Goal: Use online tool/utility: Utilize a website feature to perform a specific function

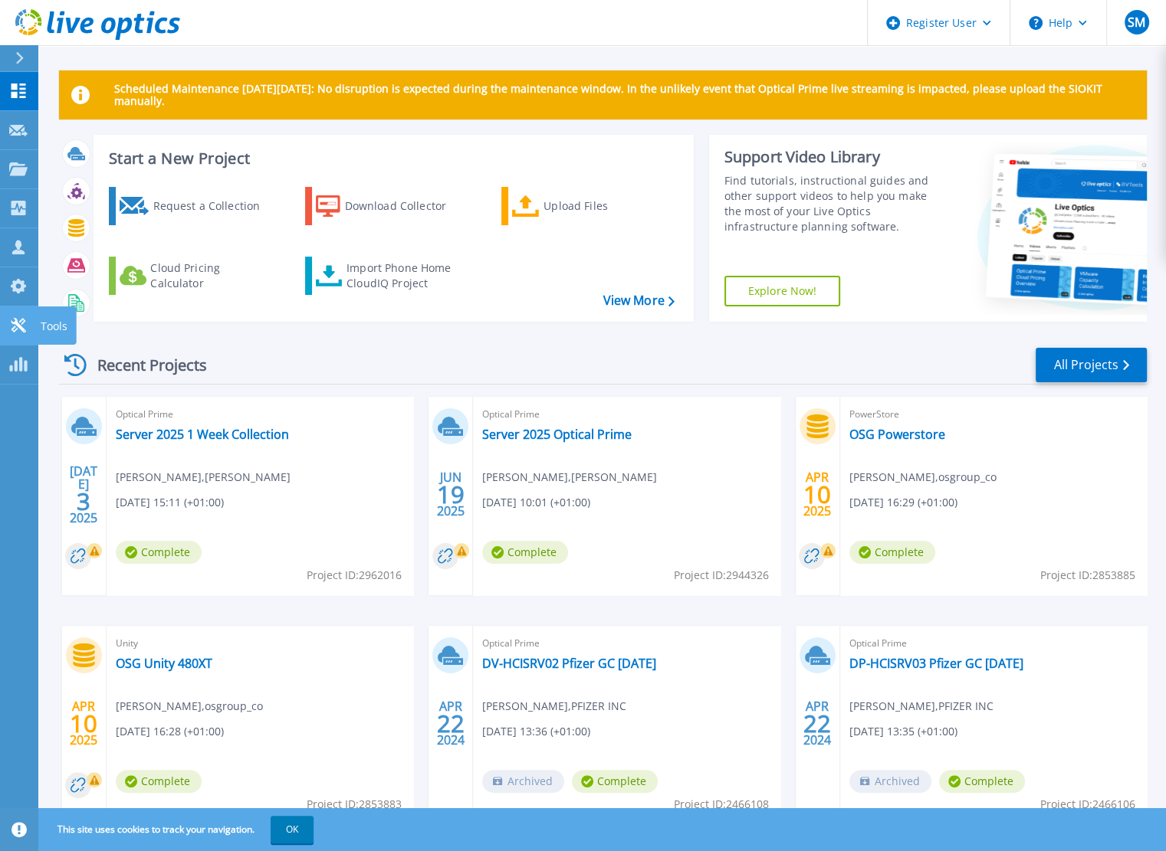
click at [28, 319] on link "Tools Tools" at bounding box center [19, 326] width 38 height 39
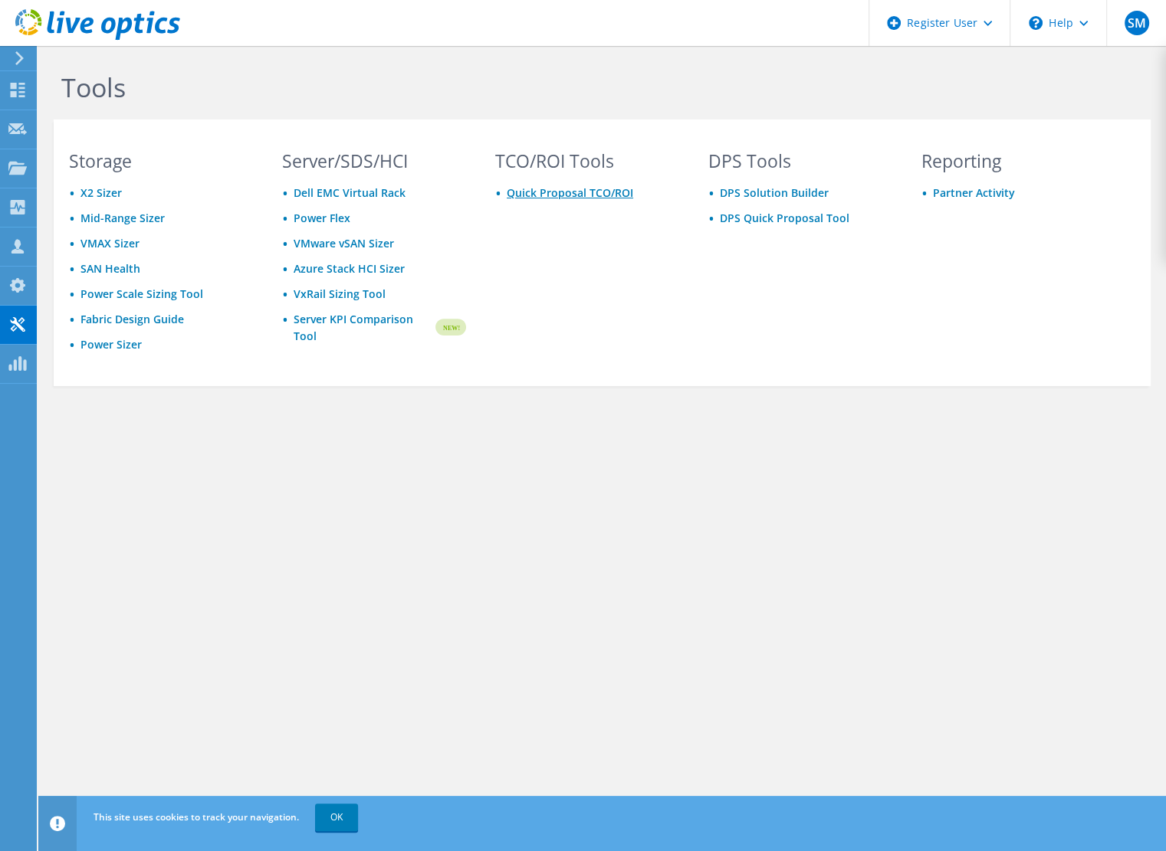
click at [552, 192] on link "Quick Proposal TCO/ROI" at bounding box center [570, 192] width 126 height 15
click at [124, 355] on div "Storage X2 Sizer Mid-Range Sizer VMAX Sizer SAN Health Power Scale Sizing Tool …" at bounding box center [161, 267] width 215 height 228
click at [120, 346] on link "Power Sizer" at bounding box center [110, 344] width 61 height 15
click at [562, 192] on link "Quick Proposal TCO/ROI" at bounding box center [570, 192] width 126 height 15
click at [332, 316] on link "Server KPI Comparison Tool" at bounding box center [363, 328] width 139 height 34
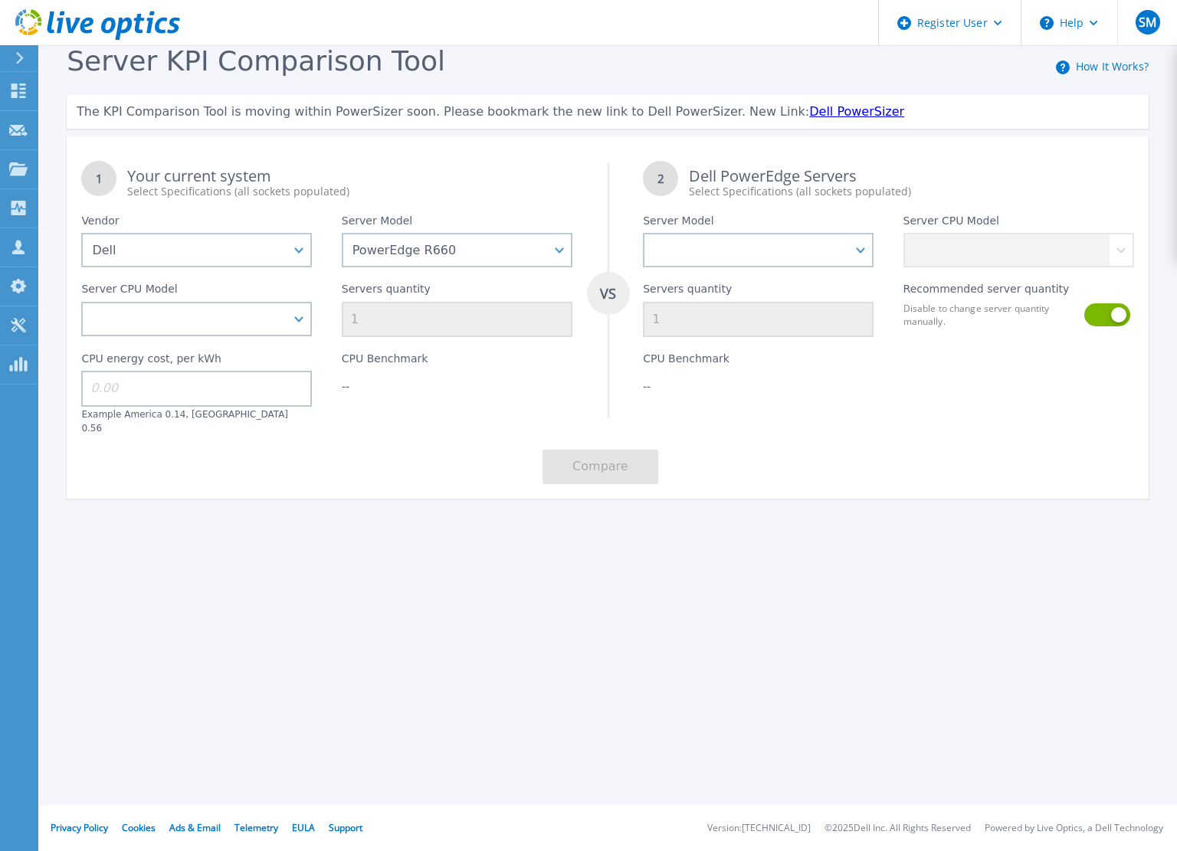
select select "Dell"
select select "PowerEdge R660"
click at [298, 320] on select "Intel Xeon Gold 6414U 2GHz Intel Xeon Gold 6430 2.1GHz Intel Xeon Gold 6454S 2.…" at bounding box center [196, 319] width 231 height 34
select select "335309"
click at [81, 303] on select "Intel Xeon Gold 6414U 2GHz Intel Xeon Gold 6430 2.1GHz Intel Xeon Gold 6454S 2.…" at bounding box center [196, 319] width 231 height 34
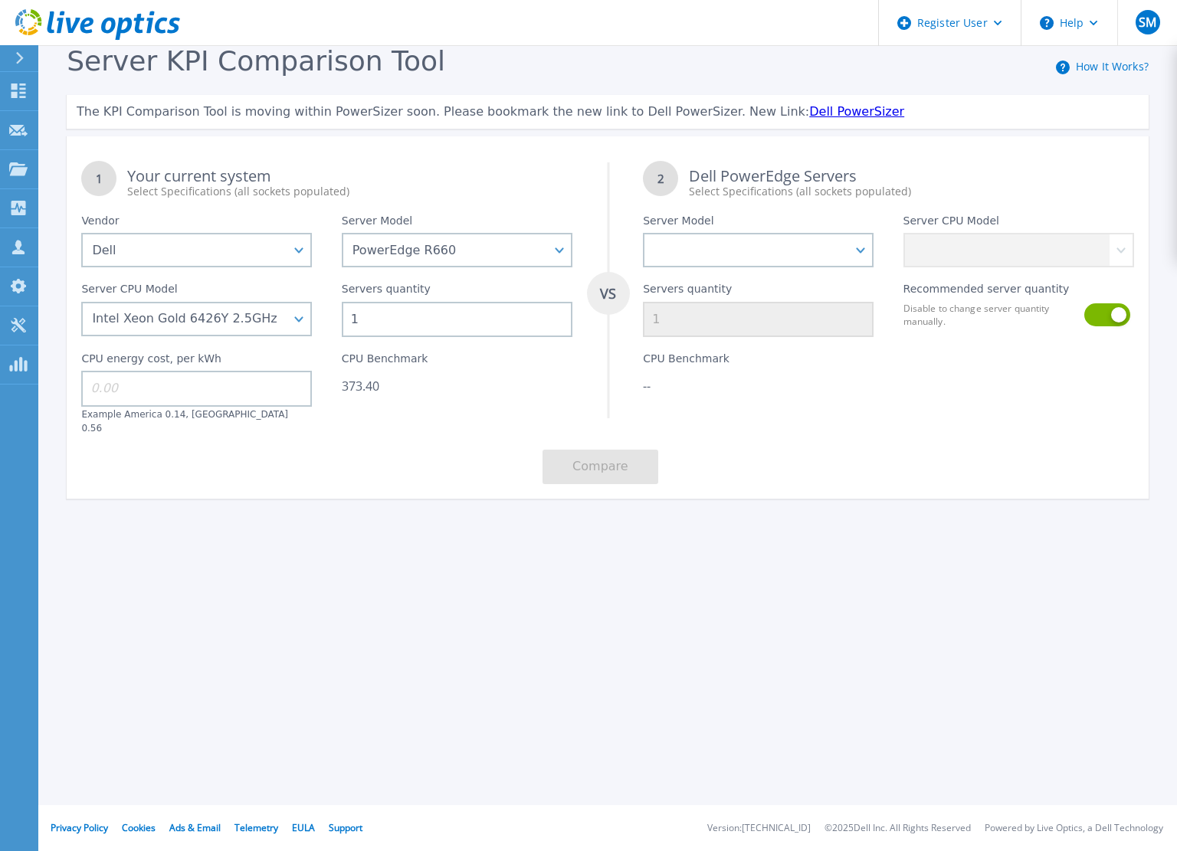
click at [375, 322] on input "1" at bounding box center [457, 319] width 231 height 35
type input "10"
click at [332, 438] on div "1 Your current system Select Specifications (all sockets populated) VS 2 Dell P…" at bounding box center [608, 322] width 1082 height 353
click at [760, 257] on select "PowerEdge C6520 PowerEdge C6525 PowerEdge HS5610 PowerEdge HS5620 PowerEdge R24…" at bounding box center [758, 250] width 231 height 34
select select "PowerEdge R660"
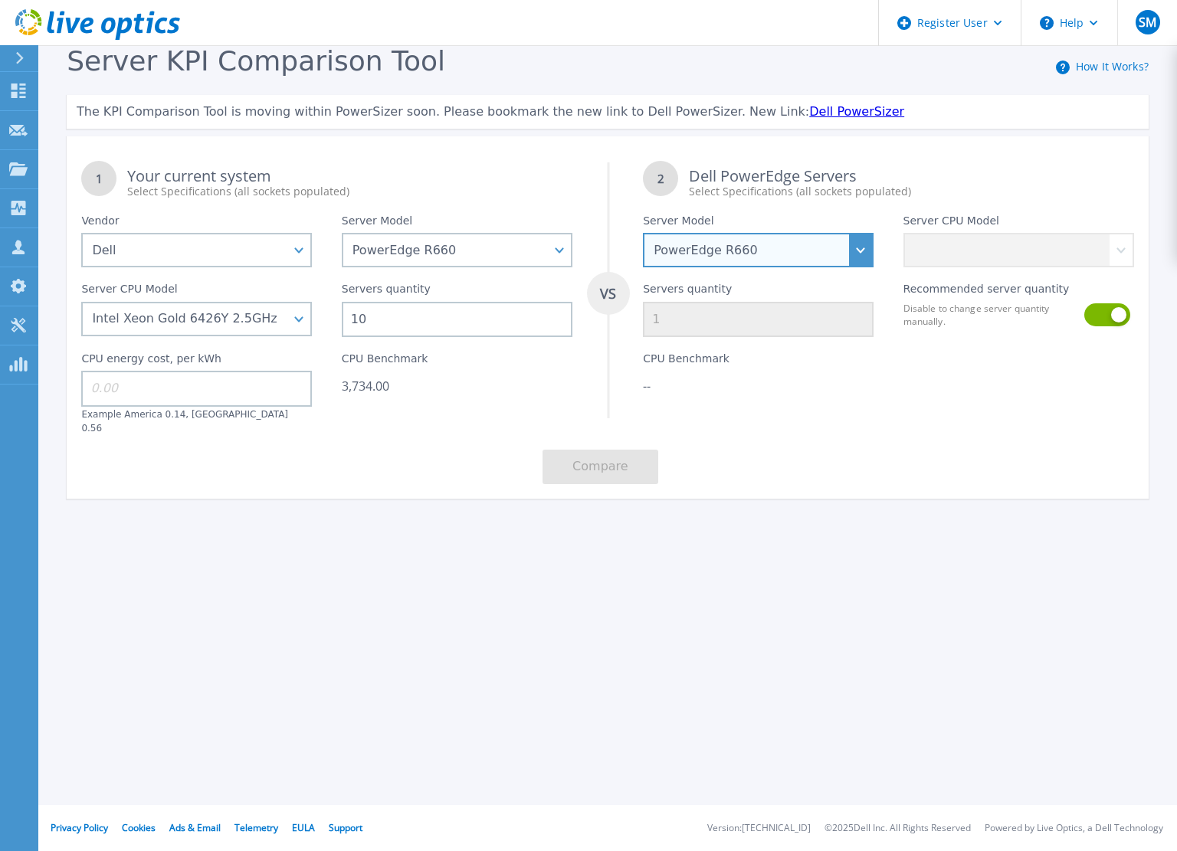
click at [643, 234] on select "PowerEdge C6520 PowerEdge C6525 PowerEdge HS5610 PowerEdge HS5620 PowerEdge R24…" at bounding box center [758, 250] width 231 height 34
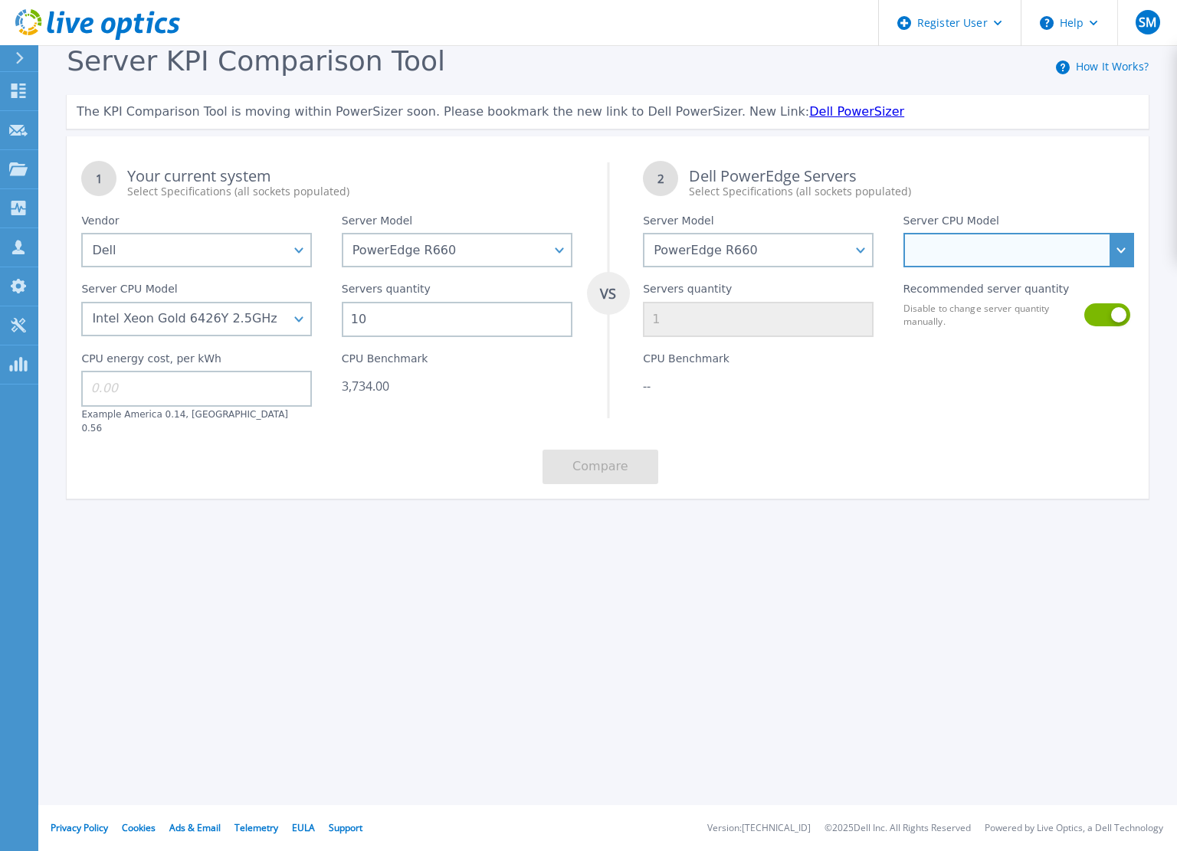
click at [1012, 256] on select "Intel Xeon Gold 6414U 2GHz Intel Xeon Gold 6430 2.1GHz Intel Xeon Gold 6454S 2.…" at bounding box center [1019, 250] width 231 height 34
select select "336935"
click at [904, 234] on select "Intel Xeon Gold 6414U 2GHz Intel Xeon Gold 6430 2.1GHz Intel Xeon Gold 6454S 2.…" at bounding box center [1019, 250] width 231 height 34
click at [1100, 321] on button at bounding box center [1106, 314] width 44 height 23
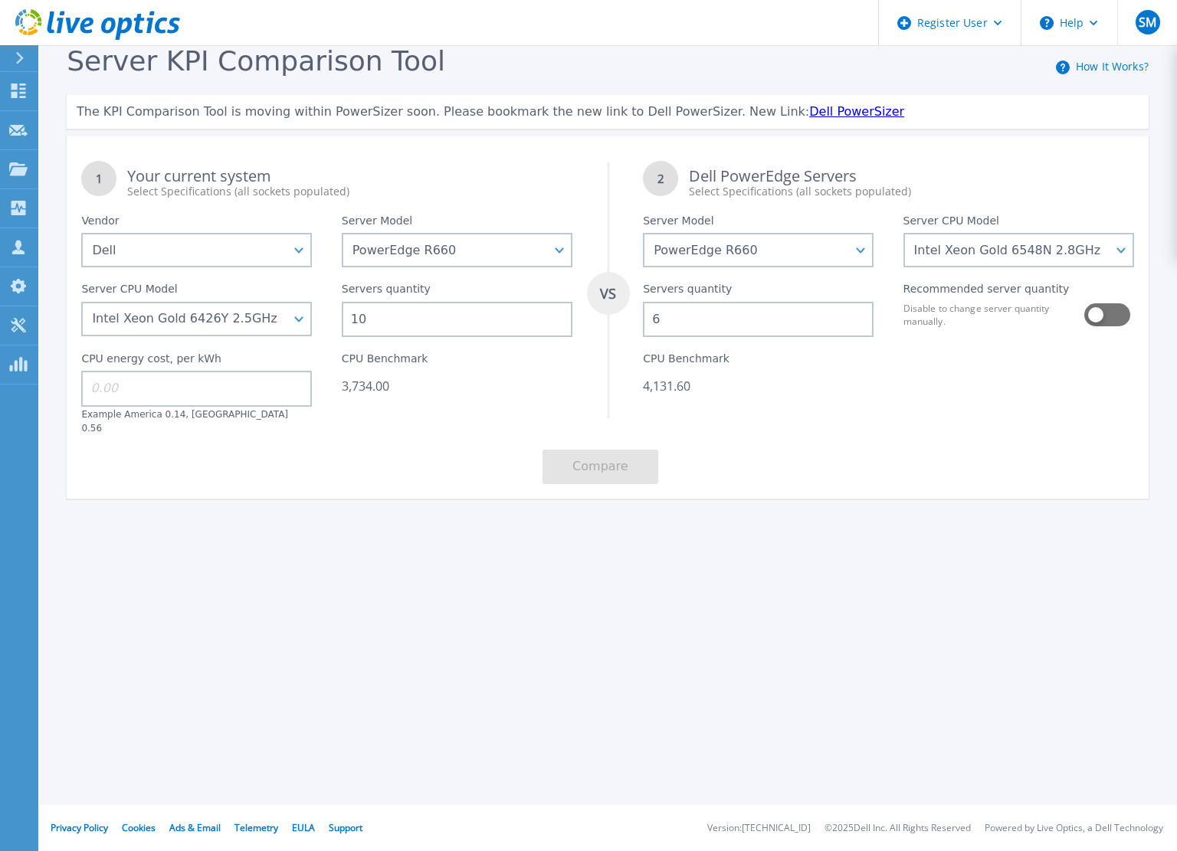
scroll to position [1, 0]
drag, startPoint x: 693, startPoint y: 334, endPoint x: 633, endPoint y: 332, distance: 59.8
click at [633, 332] on div "Servers quantity 6" at bounding box center [758, 302] width 260 height 70
type input "5"
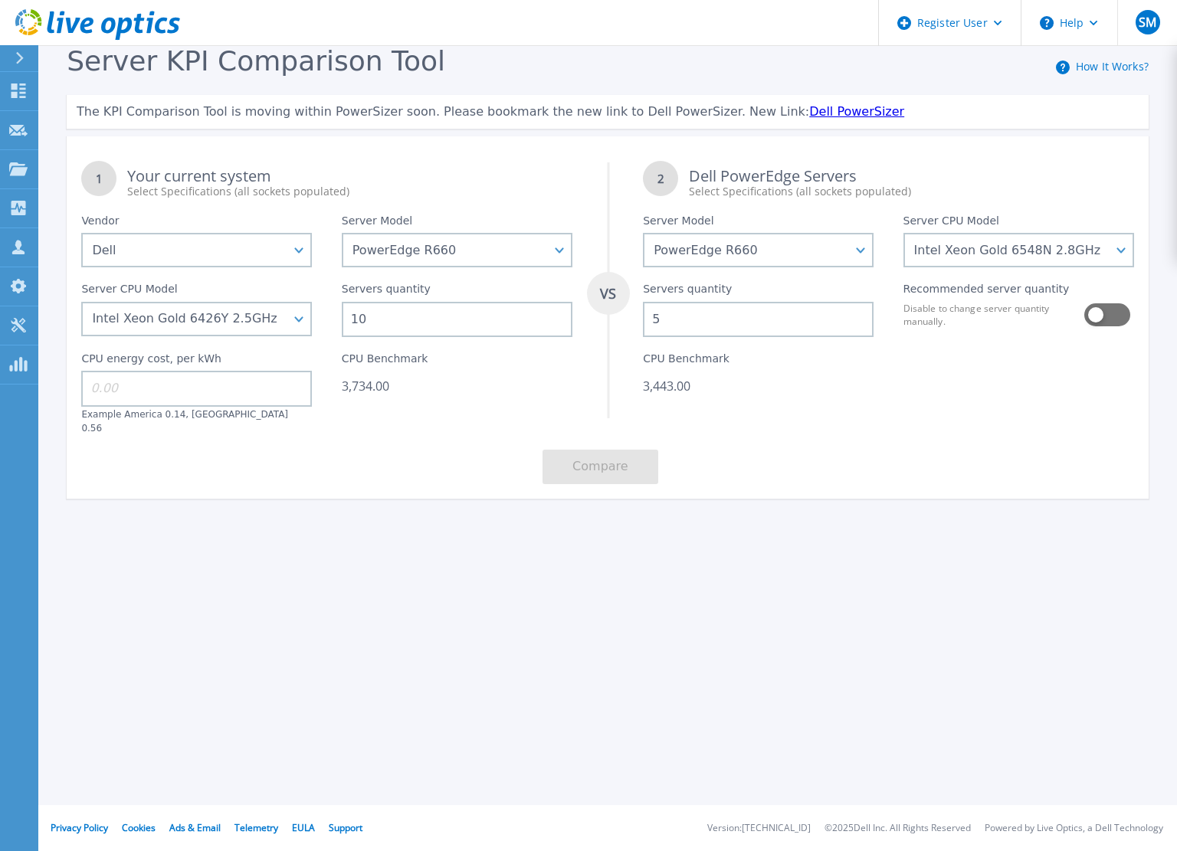
click at [767, 454] on div "1 Your current system Select Specifications (all sockets populated) VS 2 Dell P…" at bounding box center [608, 322] width 1082 height 353
drag, startPoint x: 690, startPoint y: 340, endPoint x: 655, endPoint y: 330, distance: 35.9
click at [689, 340] on div "CPU Benchmark 3,443.00" at bounding box center [758, 385] width 260 height 97
